Goal: Task Accomplishment & Management: Manage account settings

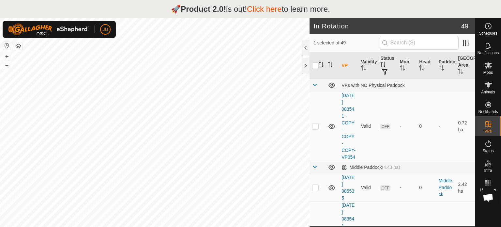
scroll to position [3893, 0]
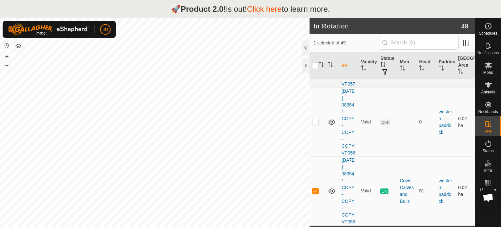
click at [315, 188] on p-checkbox at bounding box center [315, 190] width 7 height 5
checkbox input "false"
click at [271, 8] on link "Click here" at bounding box center [264, 9] width 35 height 9
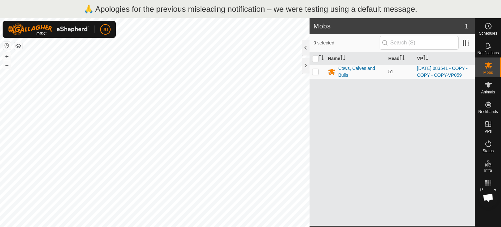
click at [317, 74] on p-checkbox at bounding box center [315, 71] width 7 height 5
checkbox input "true"
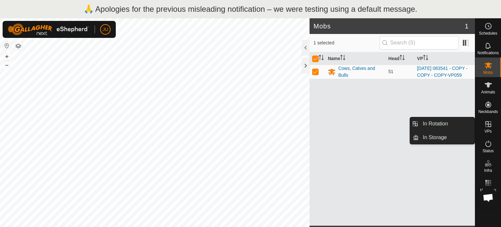
click at [489, 126] on icon at bounding box center [489, 124] width 8 height 8
click at [456, 120] on link "In Rotation" at bounding box center [447, 123] width 56 height 13
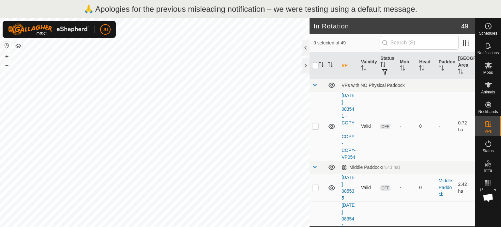
scroll to position [163, 0]
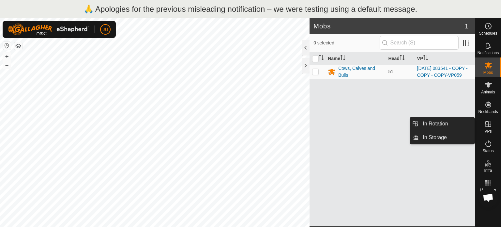
click at [485, 122] on icon at bounding box center [489, 124] width 8 height 8
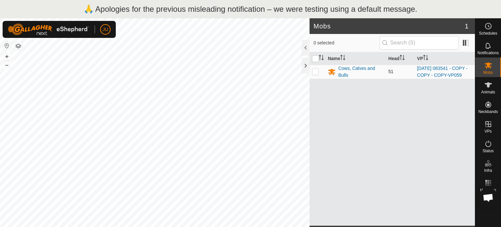
click at [315, 73] on p-checkbox at bounding box center [315, 71] width 7 height 5
checkbox input "true"
click at [316, 72] on p-checkbox at bounding box center [315, 71] width 7 height 5
checkbox input "false"
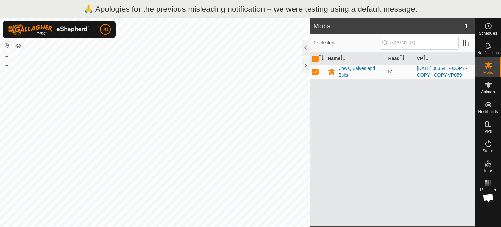
checkbox input "false"
click at [316, 72] on p-checkbox at bounding box center [315, 71] width 7 height 5
checkbox input "true"
click at [316, 72] on p-checkbox at bounding box center [315, 71] width 7 height 5
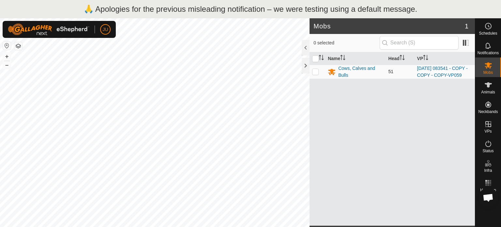
checkbox input "true"
click at [316, 72] on p-checkbox at bounding box center [315, 71] width 7 height 5
checkbox input "false"
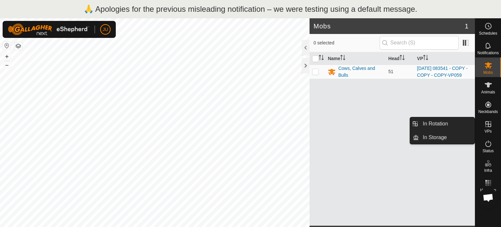
click at [485, 125] on icon at bounding box center [489, 124] width 8 height 8
click at [427, 124] on link "In Rotation" at bounding box center [447, 123] width 56 height 13
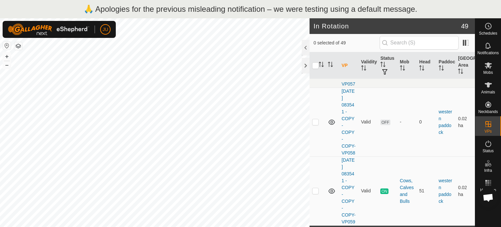
scroll to position [3893, 0]
click at [316, 188] on p-checkbox at bounding box center [315, 190] width 7 height 5
checkbox input "true"
click at [487, 65] on icon at bounding box center [488, 65] width 7 height 6
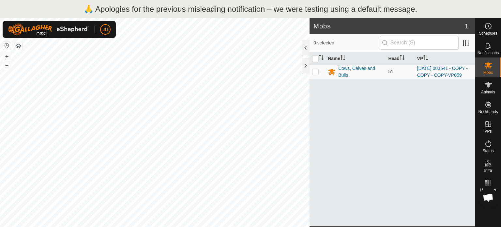
click at [314, 74] on p-checkbox at bounding box center [315, 71] width 7 height 5
checkbox input "true"
